Goal: Check status: Check status

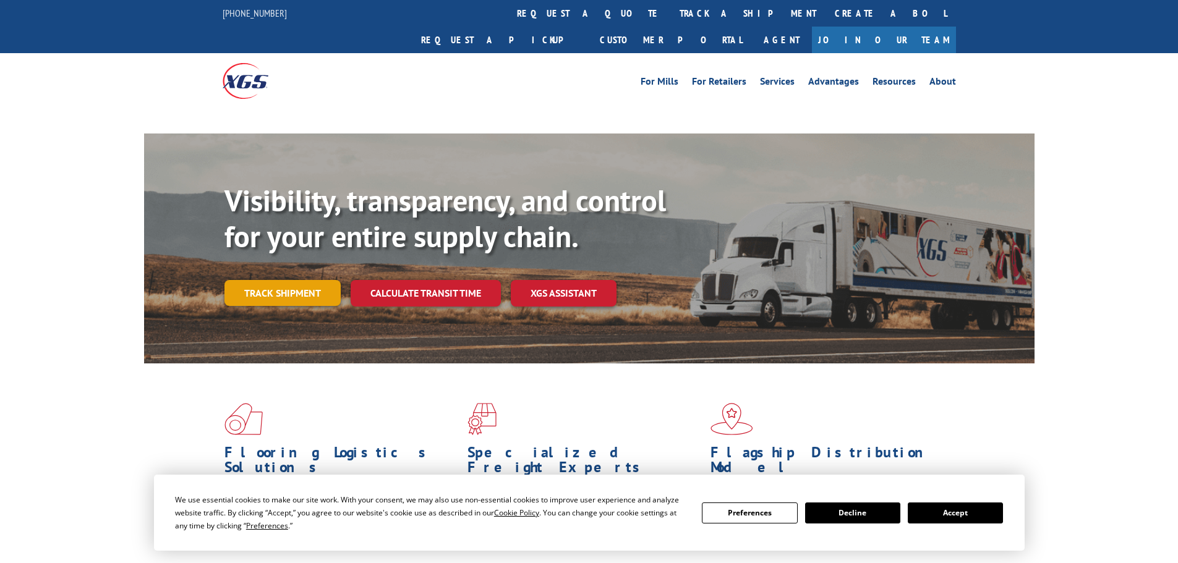
click at [284, 280] on link "Track shipment" at bounding box center [283, 293] width 116 height 26
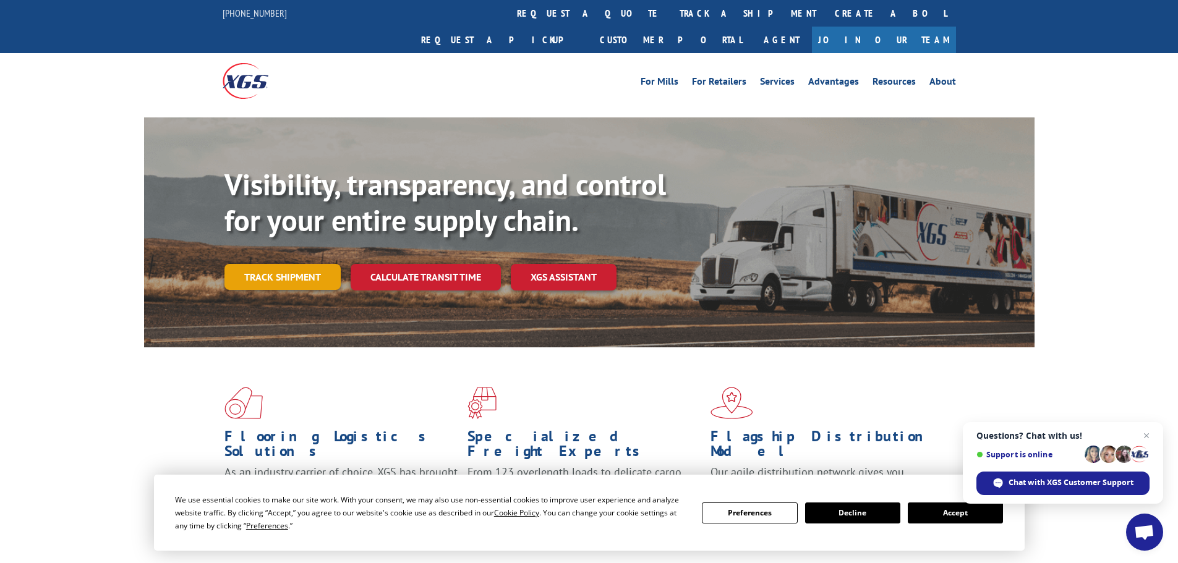
click at [259, 264] on link "Track shipment" at bounding box center [283, 277] width 116 height 26
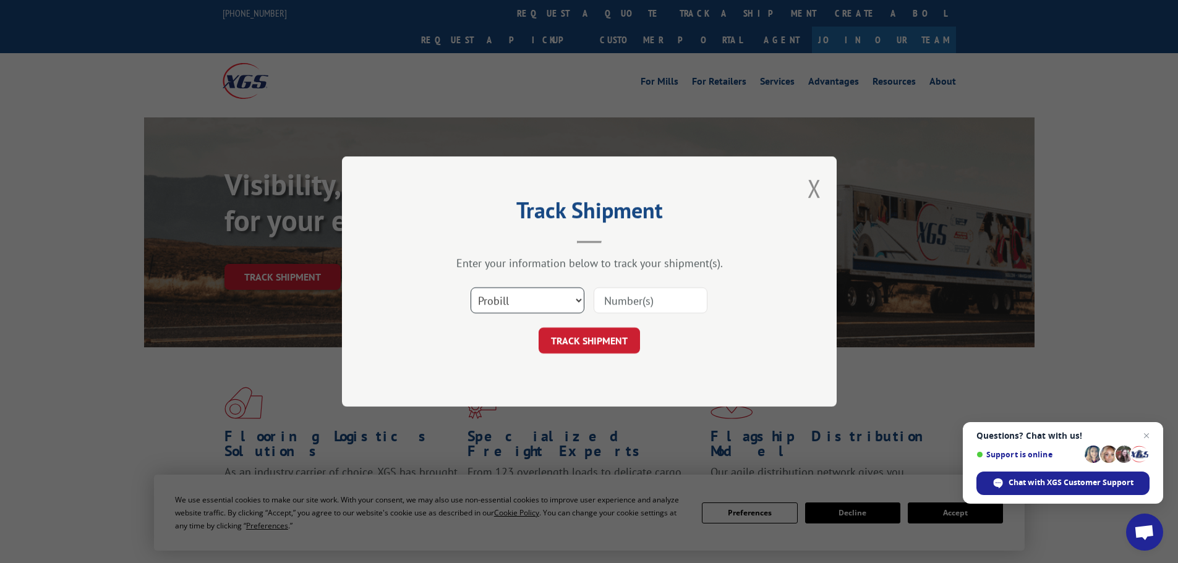
click at [487, 290] on select "Select category... Probill BOL PO" at bounding box center [528, 301] width 114 height 26
select select "bol"
click at [471, 288] on select "Select category... Probill BOL PO" at bounding box center [528, 301] width 114 height 26
click at [613, 294] on input at bounding box center [651, 301] width 114 height 26
paste input "12110814"
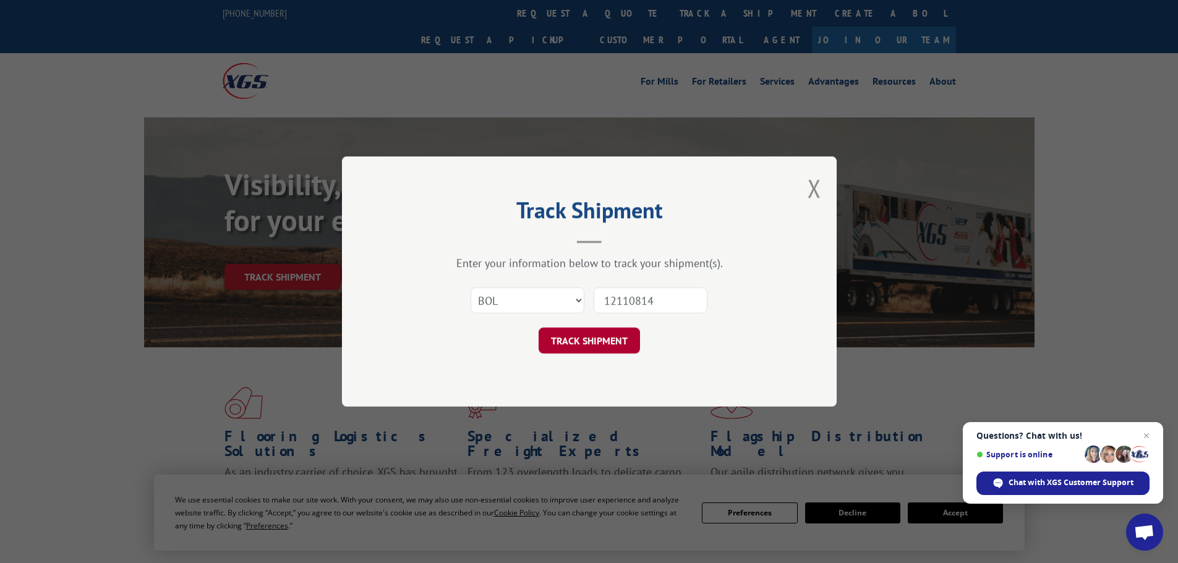
type input "12110814"
click at [614, 343] on button "TRACK SHIPMENT" at bounding box center [589, 341] width 101 height 26
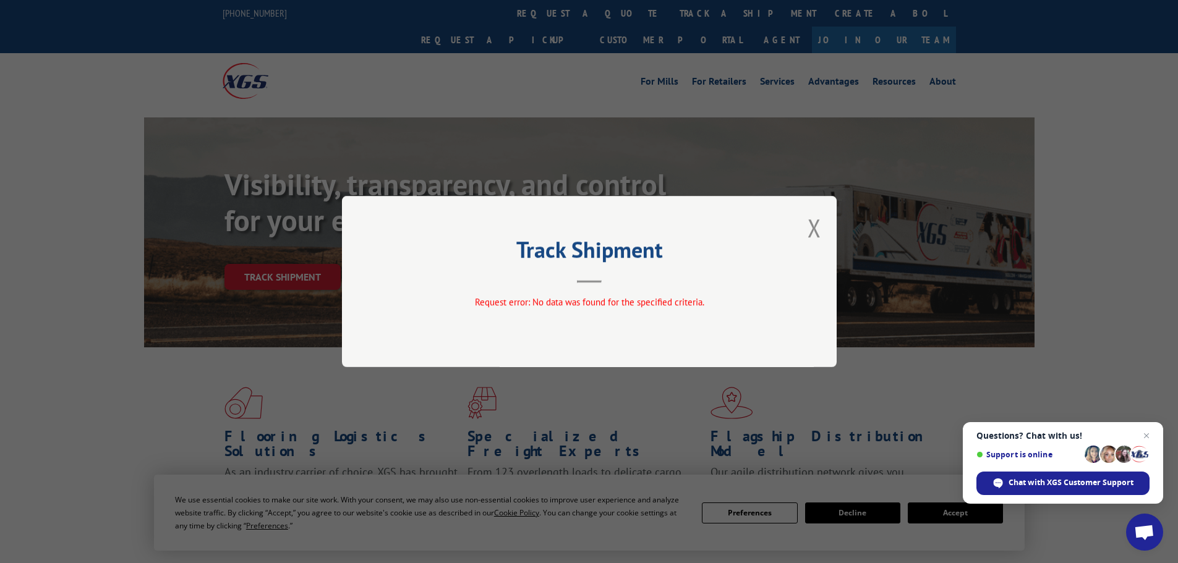
click at [816, 230] on button "Close modal" at bounding box center [815, 228] width 14 height 33
